Goal: Task Accomplishment & Management: Use online tool/utility

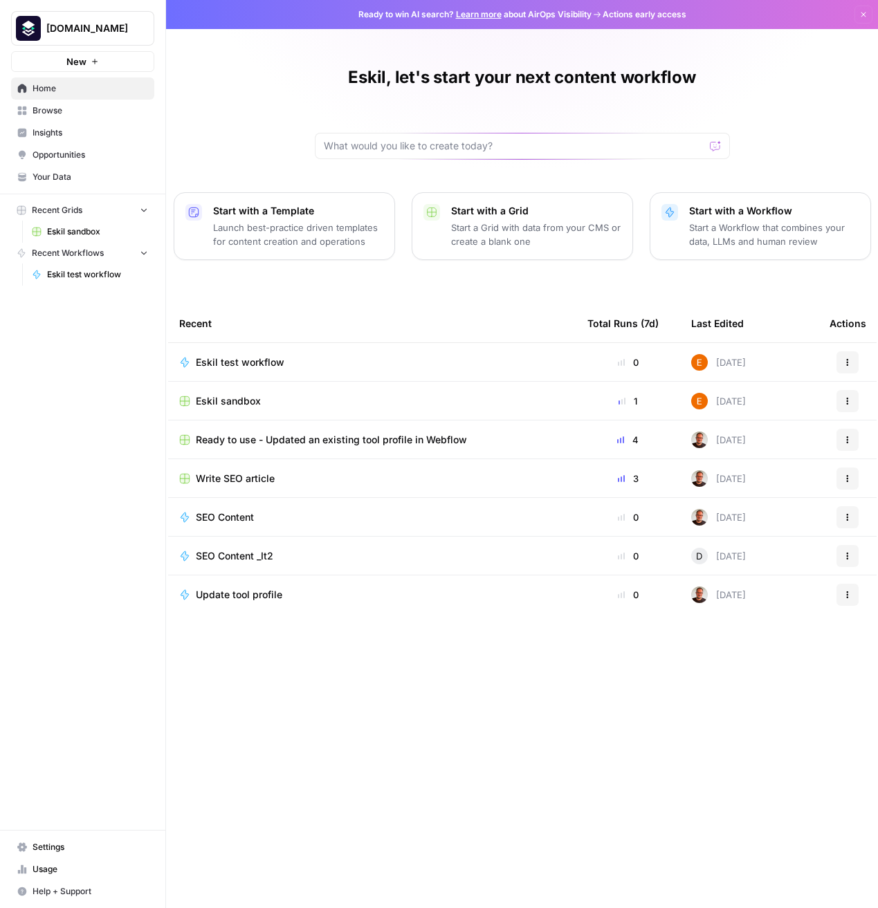
click at [369, 446] on span "Ready to use - Updated an existing tool profile in Webflow" at bounding box center [331, 440] width 271 height 14
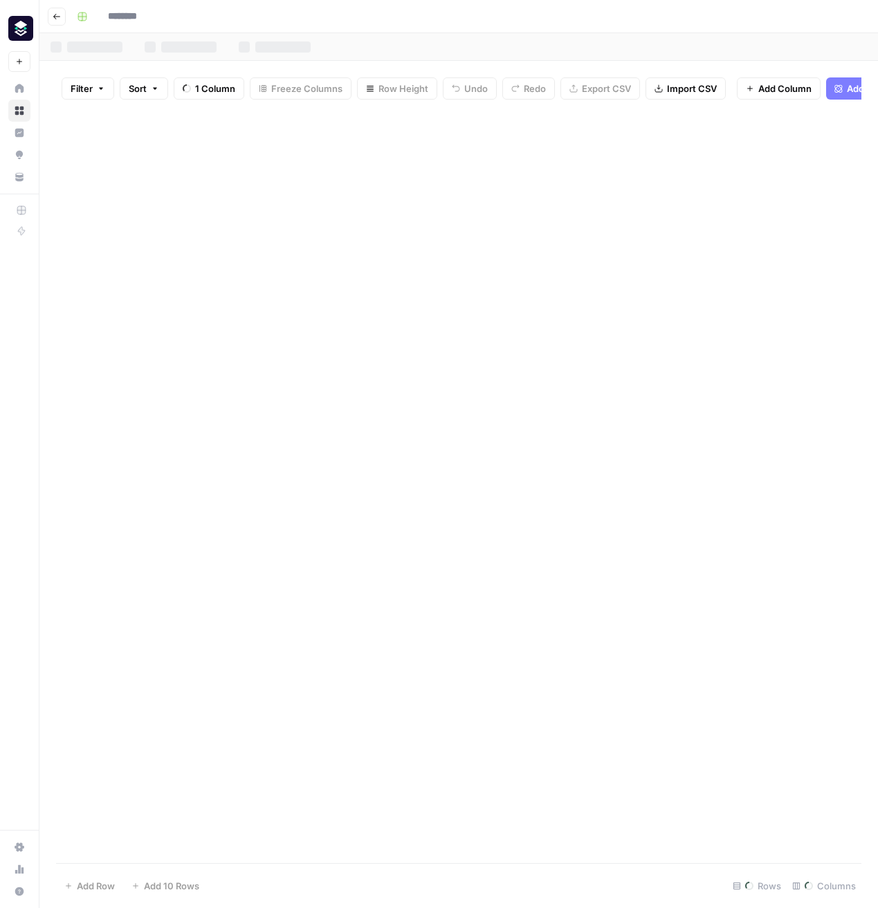
type input "**********"
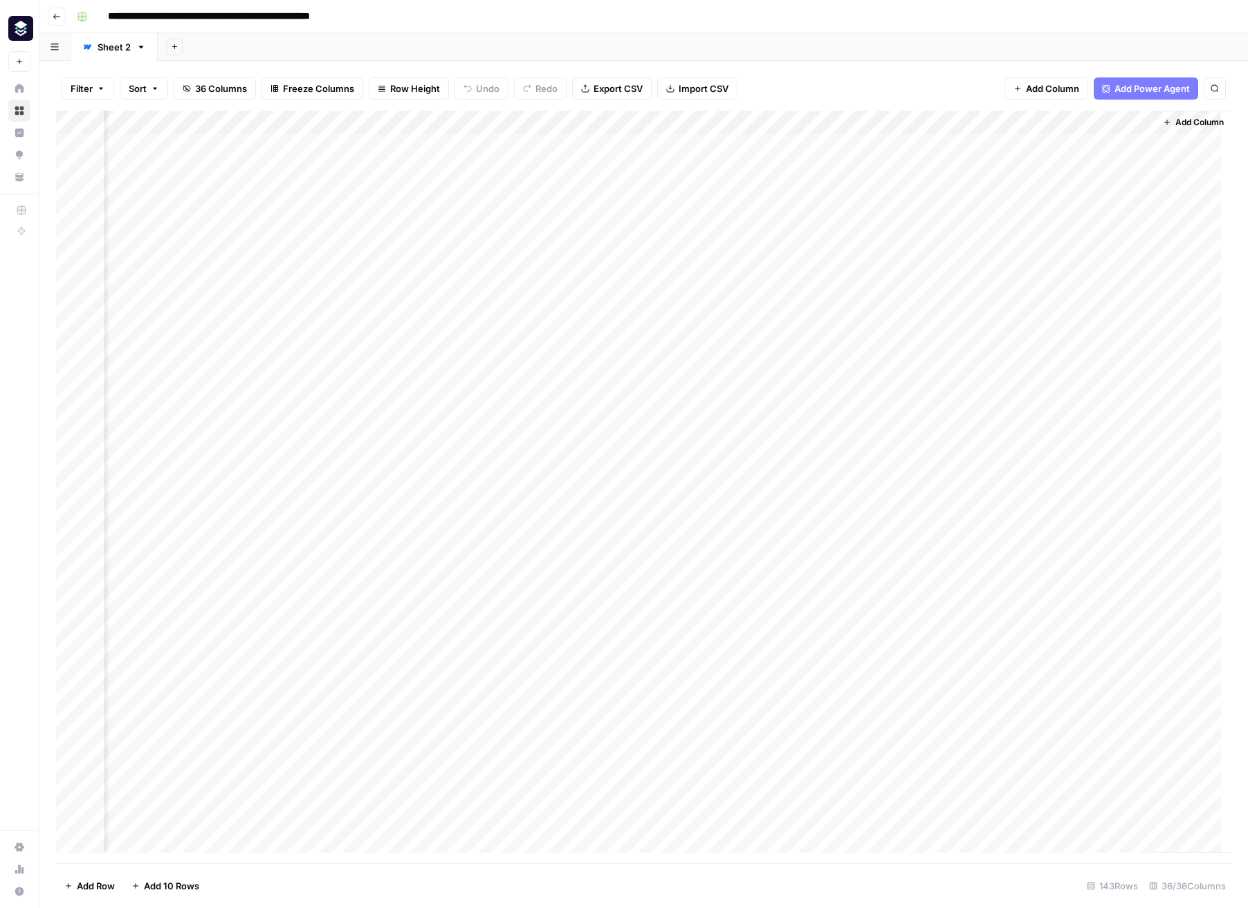
scroll to position [0, 3904]
click at [542, 122] on div "Add Column" at bounding box center [643, 487] width 1175 height 753
click at [530, 255] on span "Edit Workflow" at bounding box center [535, 258] width 121 height 14
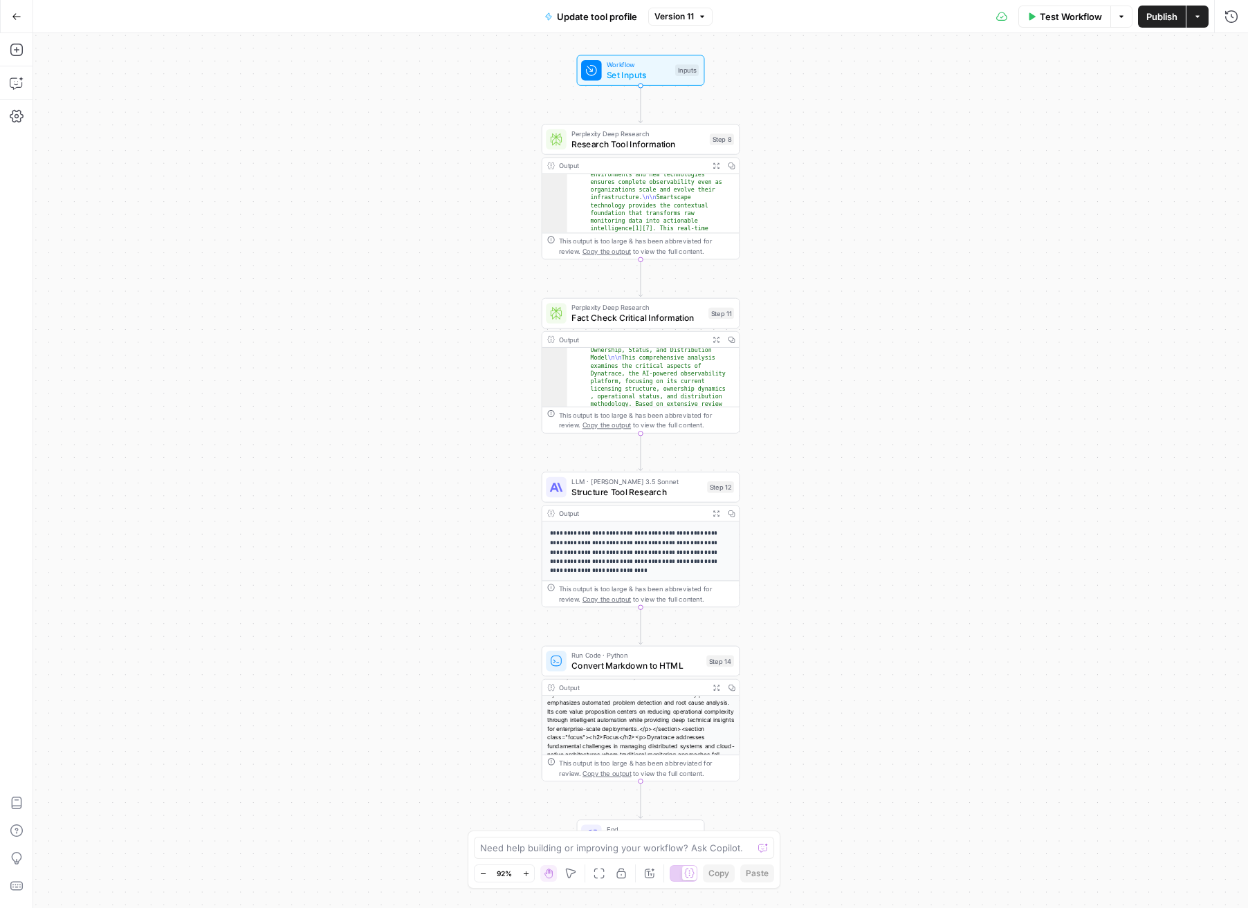
scroll to position [95, 0]
